Goal: Browse casually

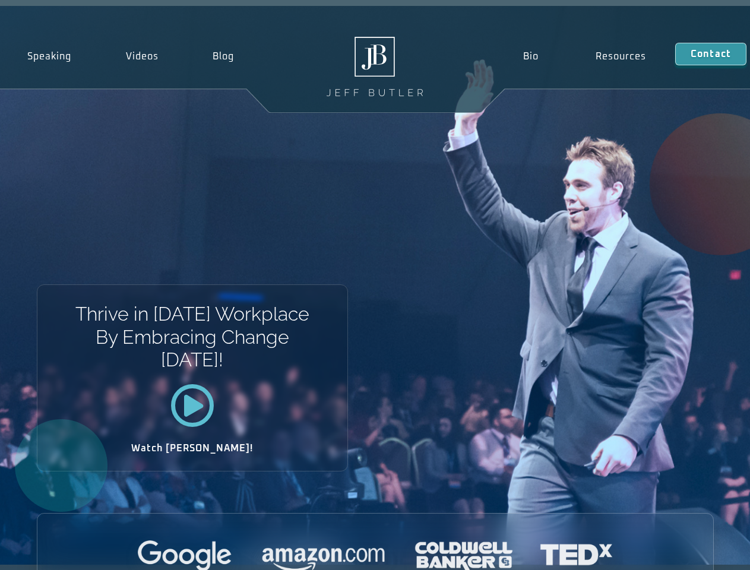
click at [375, 285] on div "Thrive in [DATE] Workplace By Embracing Change [DATE]! Watch [PERSON_NAME]!" at bounding box center [375, 285] width 750 height 559
